Goal: Task Accomplishment & Management: Manage account settings

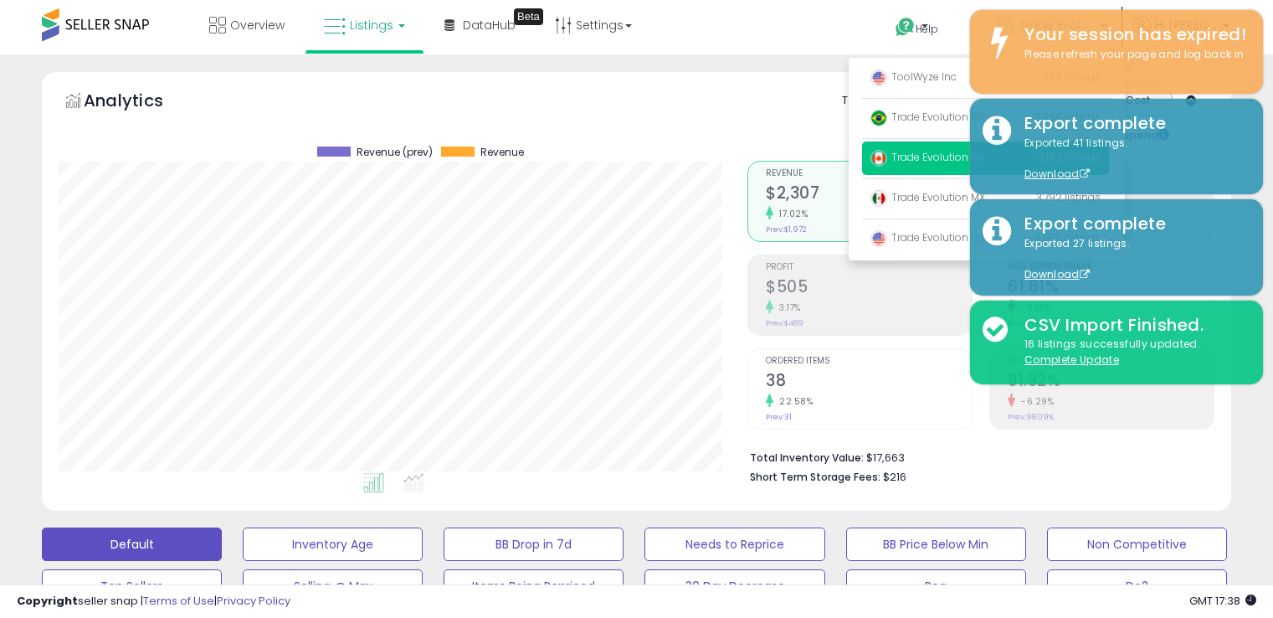
select select "**"
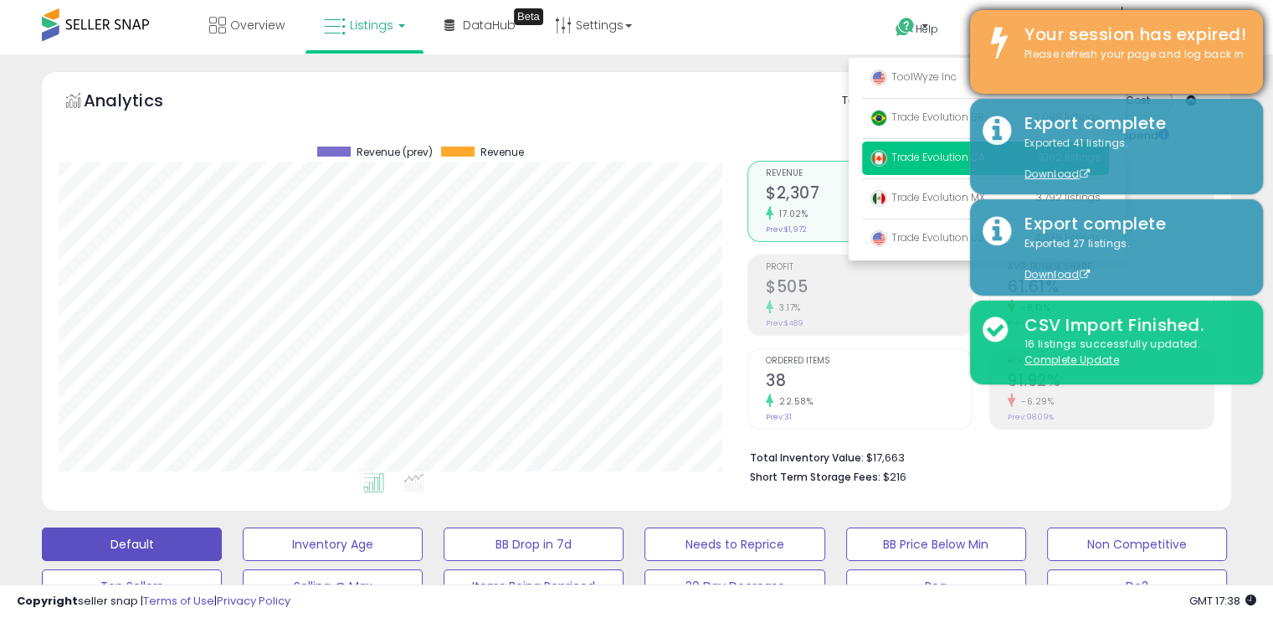
scroll to position [342, 688]
